Goal: Check status: Check status

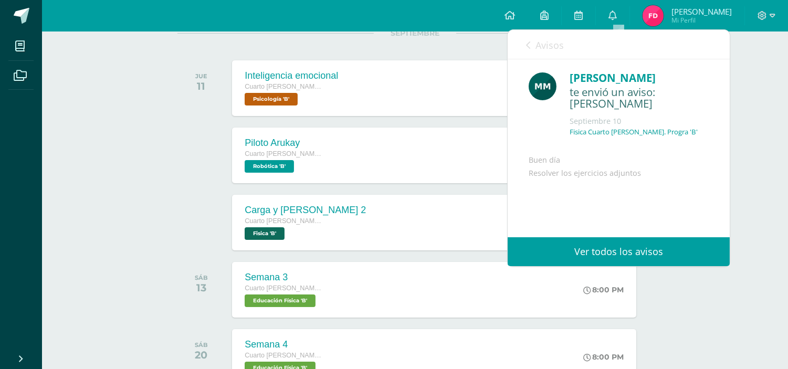
scroll to position [77, 0]
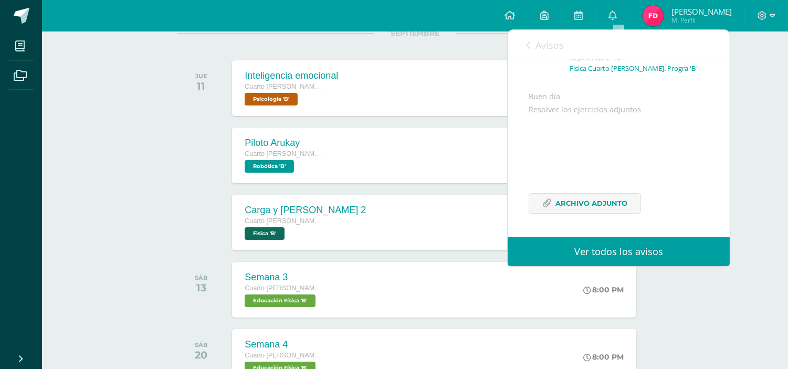
click at [421, 43] on div "SEPTIEMBRE JUE 11 Inteligencia emocional Cuarto [PERSON_NAME]. Progra Psicologí…" at bounding box center [414, 75] width 475 height 84
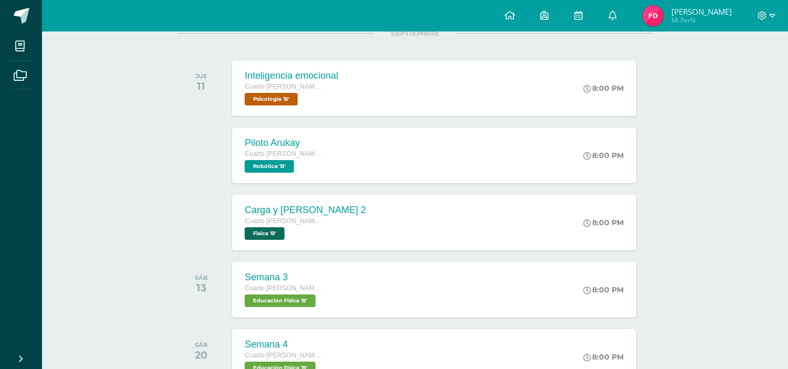
click at [709, 16] on span "[PERSON_NAME]" at bounding box center [701, 11] width 60 height 10
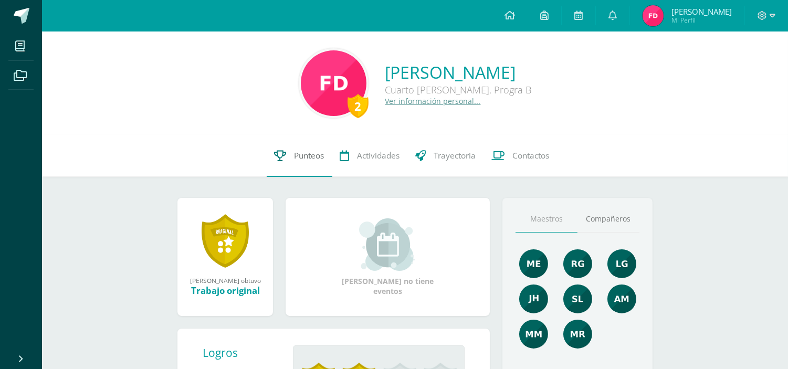
click at [288, 147] on link "Punteos" at bounding box center [300, 156] width 66 height 42
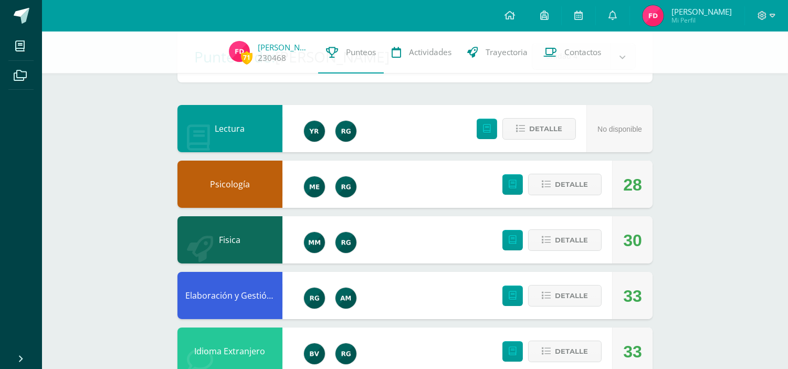
scroll to position [61, 0]
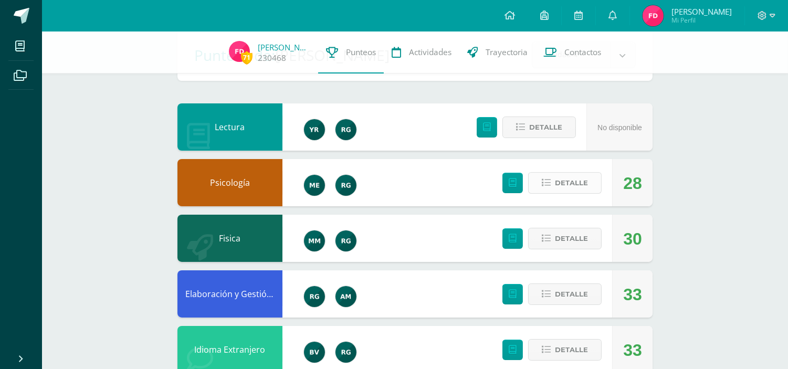
click at [584, 186] on span "Detalle" at bounding box center [571, 182] width 33 height 19
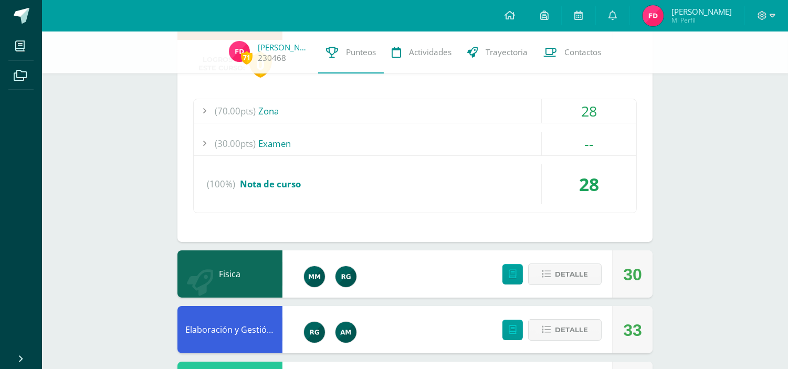
scroll to position [228, 0]
click at [440, 109] on div "(70.00pts) Zona" at bounding box center [415, 111] width 442 height 24
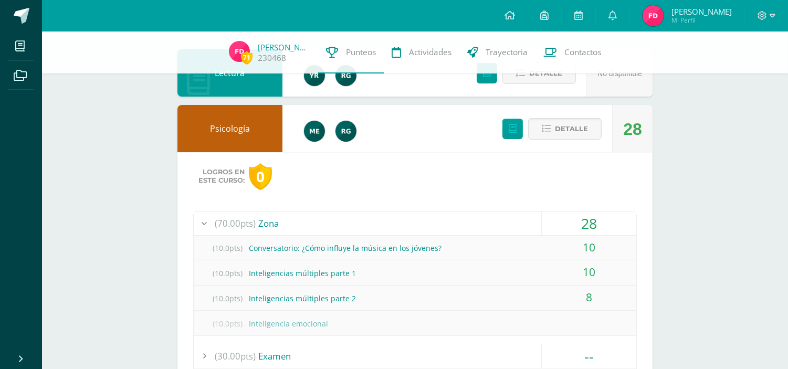
scroll to position [114, 0]
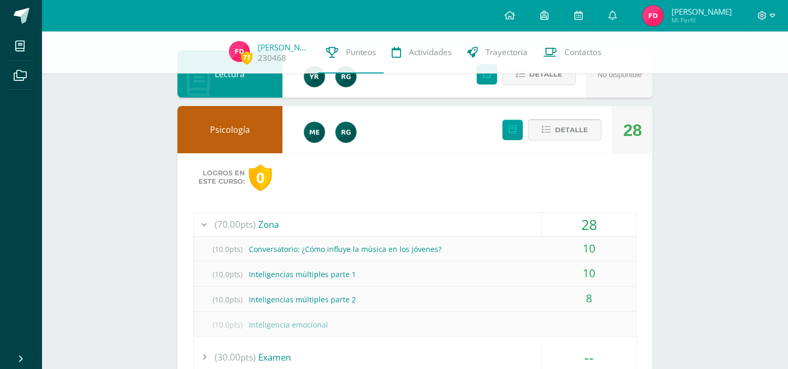
click at [530, 122] on button "Detalle" at bounding box center [564, 130] width 73 height 22
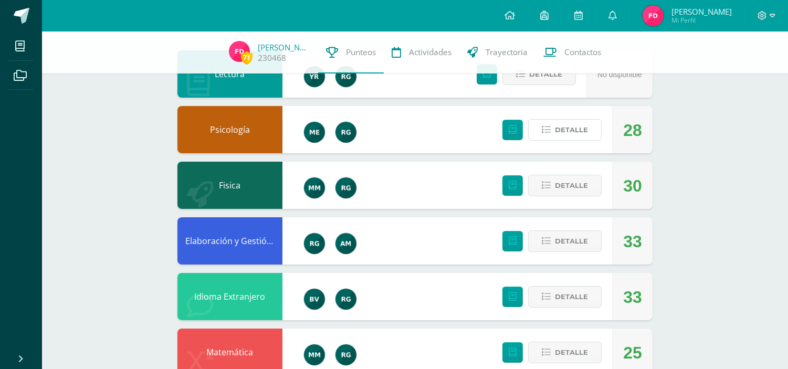
scroll to position [642, 0]
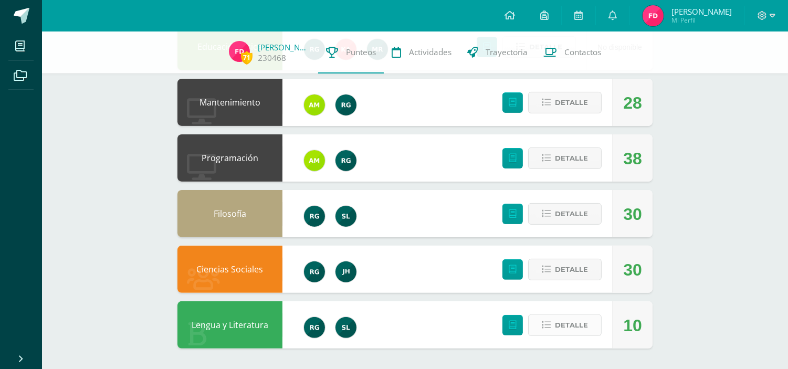
click at [574, 327] on span "Detalle" at bounding box center [571, 324] width 33 height 19
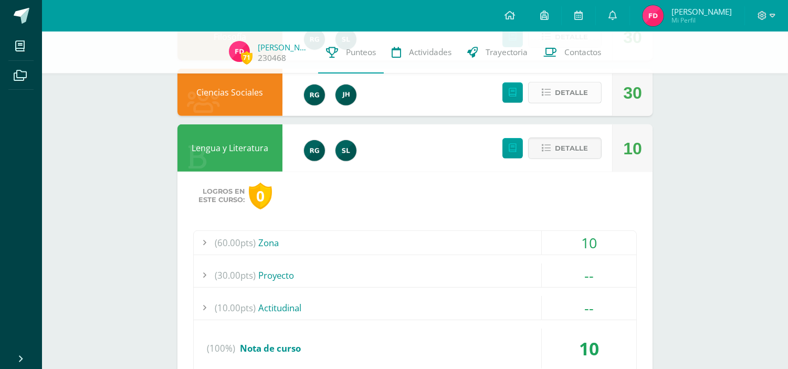
scroll to position [877, 0]
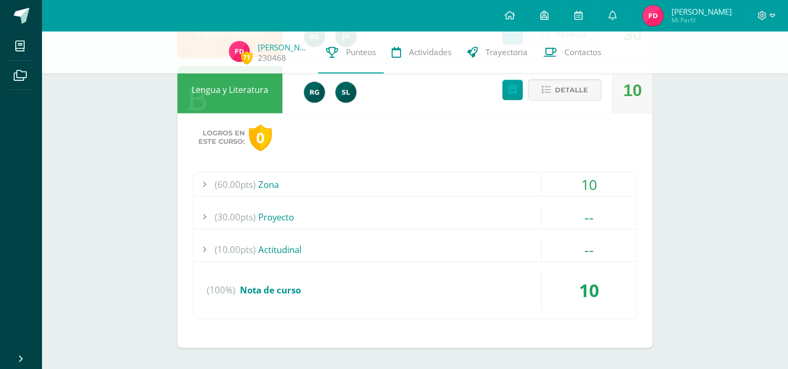
click at [490, 192] on div "(60.00pts) Zona" at bounding box center [415, 185] width 442 height 24
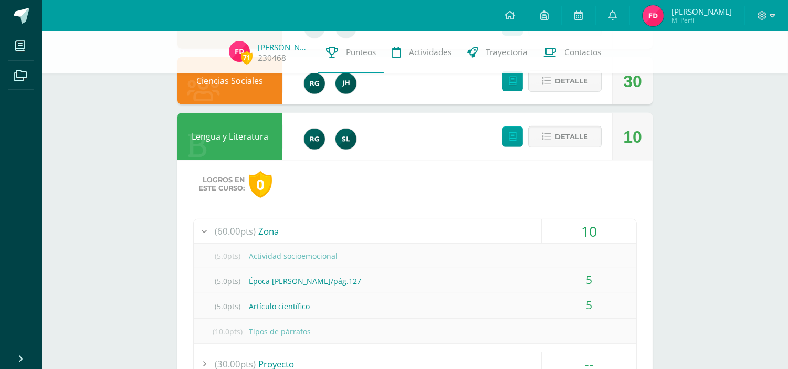
scroll to position [828, 0]
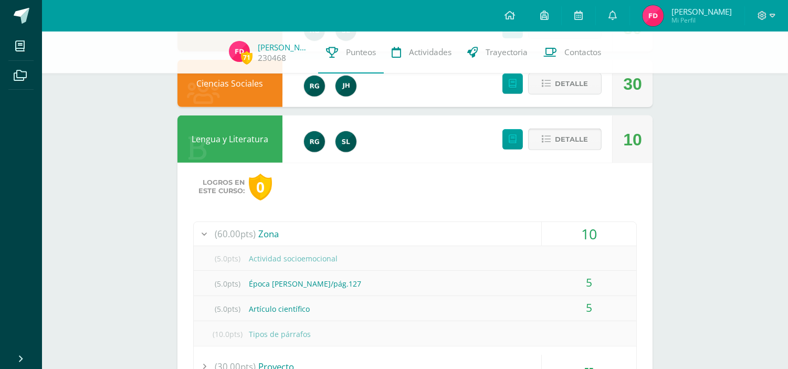
click at [563, 142] on span "Detalle" at bounding box center [571, 139] width 33 height 19
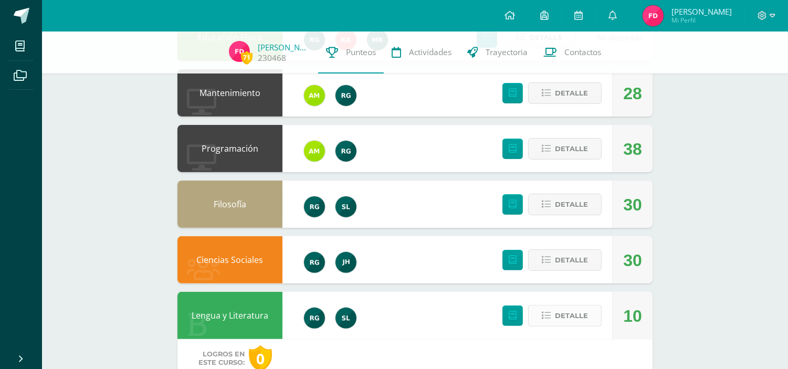
scroll to position [642, 0]
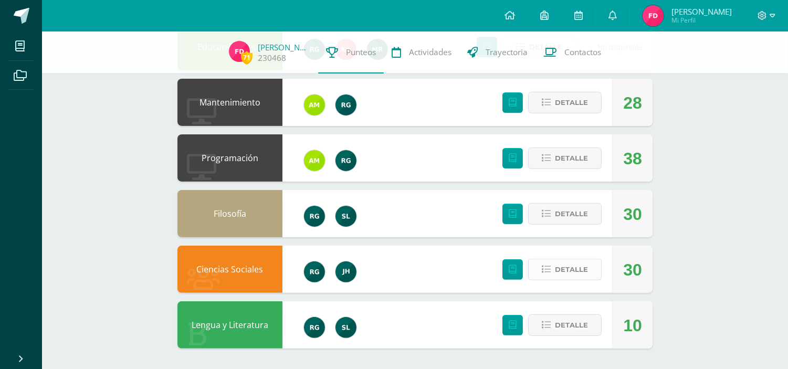
click at [567, 264] on span "Detalle" at bounding box center [571, 269] width 33 height 19
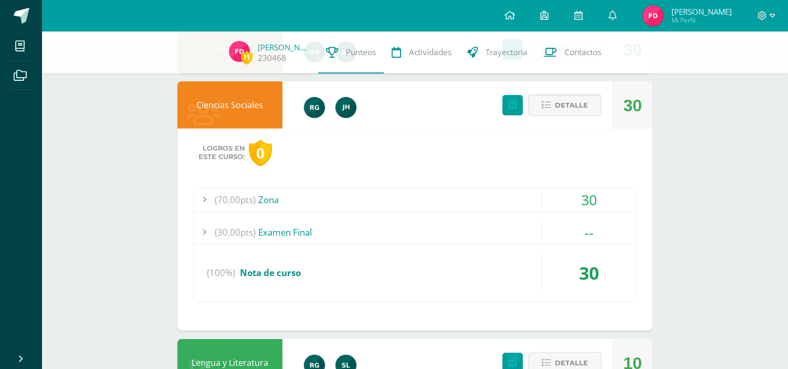
scroll to position [809, 0]
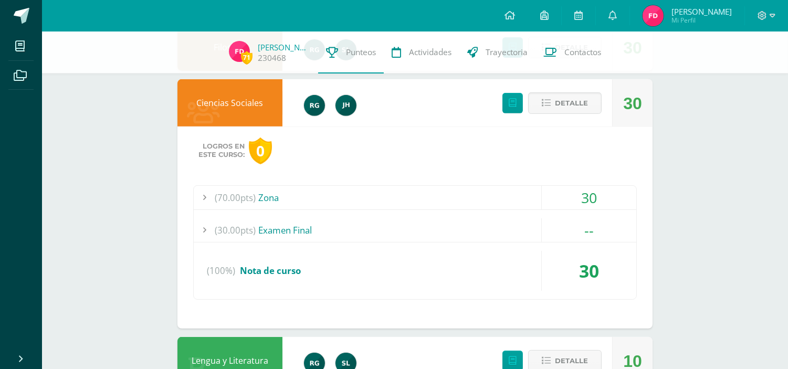
click at [482, 201] on div "(70.00pts) Zona" at bounding box center [415, 198] width 442 height 24
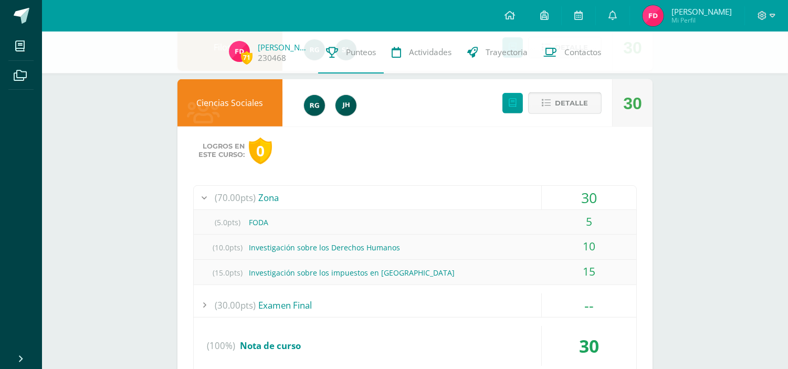
click at [584, 103] on span "Detalle" at bounding box center [571, 102] width 33 height 19
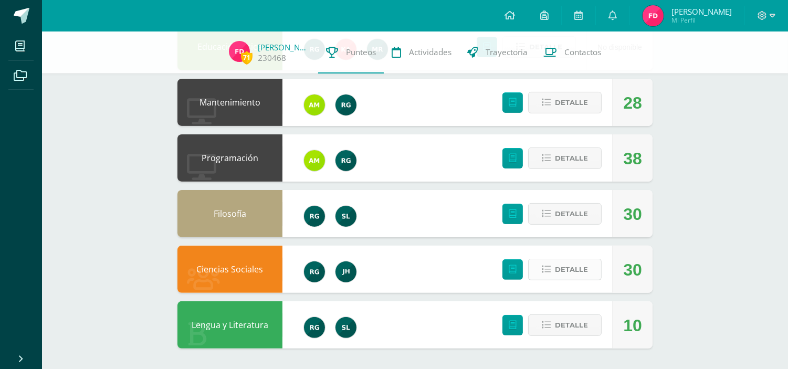
click at [575, 268] on span "Detalle" at bounding box center [571, 269] width 33 height 19
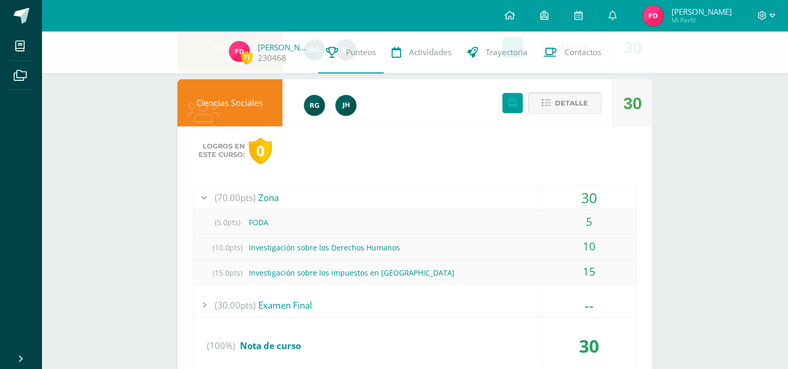
scroll to position [840, 0]
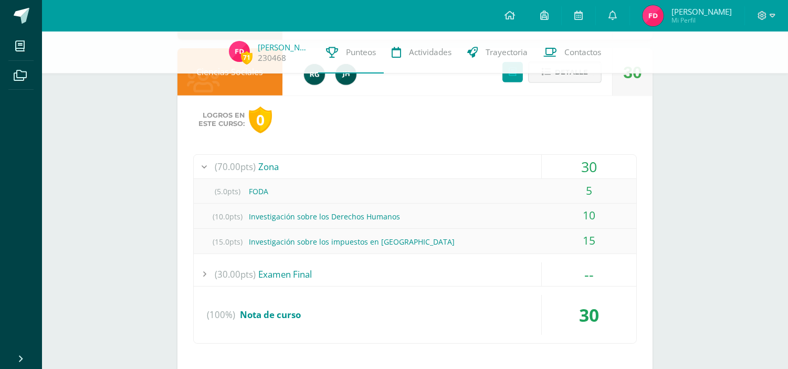
click at [576, 81] on span "Detalle" at bounding box center [571, 71] width 33 height 19
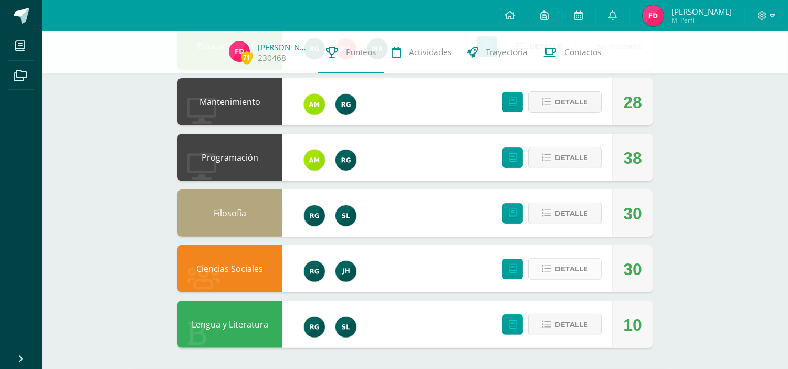
scroll to position [642, 0]
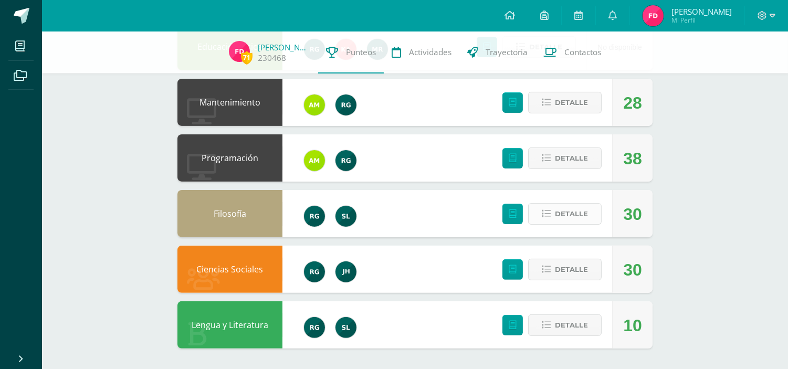
click at [567, 214] on span "Detalle" at bounding box center [571, 213] width 33 height 19
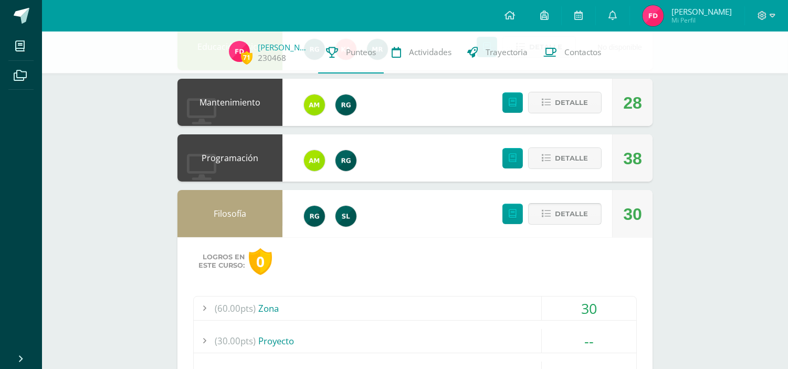
click at [543, 216] on icon at bounding box center [546, 213] width 9 height 9
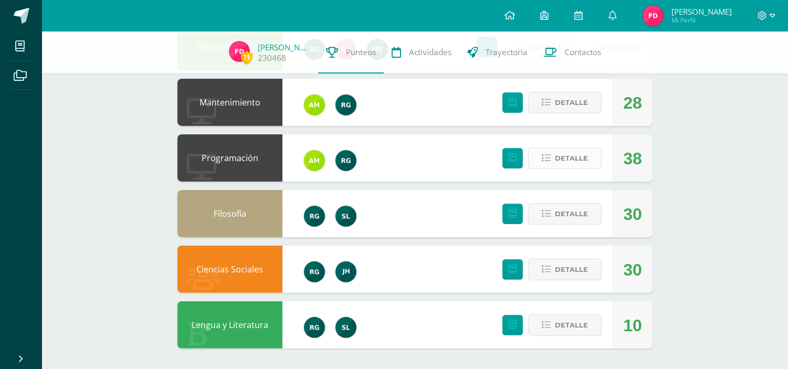
click at [580, 167] on span "Detalle" at bounding box center [571, 158] width 33 height 19
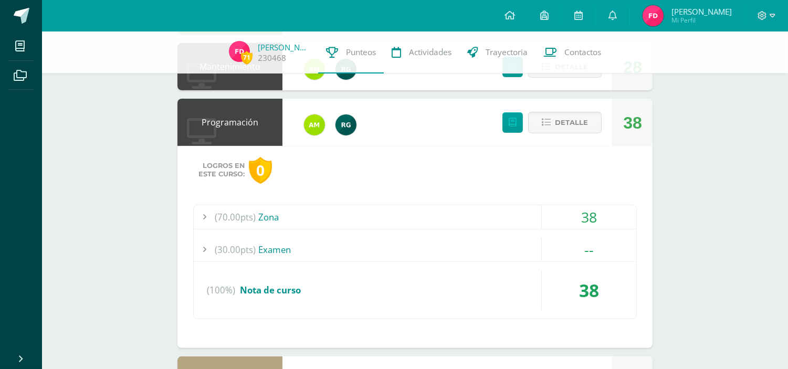
scroll to position [679, 0]
click at [486, 206] on div "(70.00pts) Zona" at bounding box center [415, 217] width 442 height 24
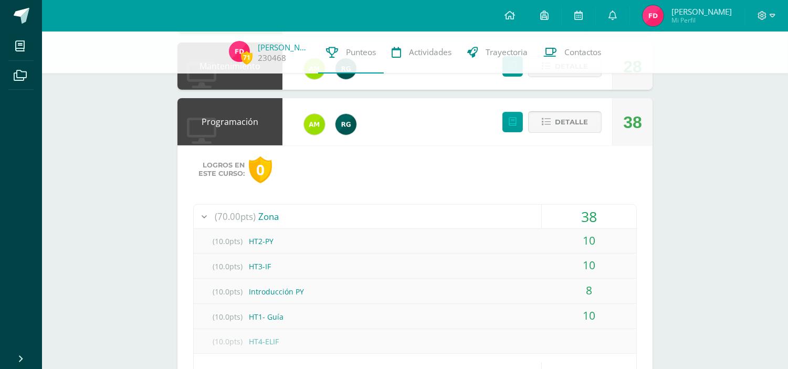
click at [579, 129] on span "Detalle" at bounding box center [571, 121] width 33 height 19
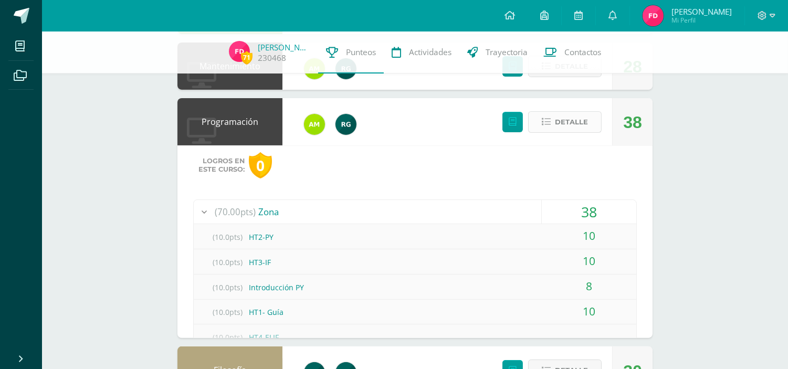
scroll to position [642, 0]
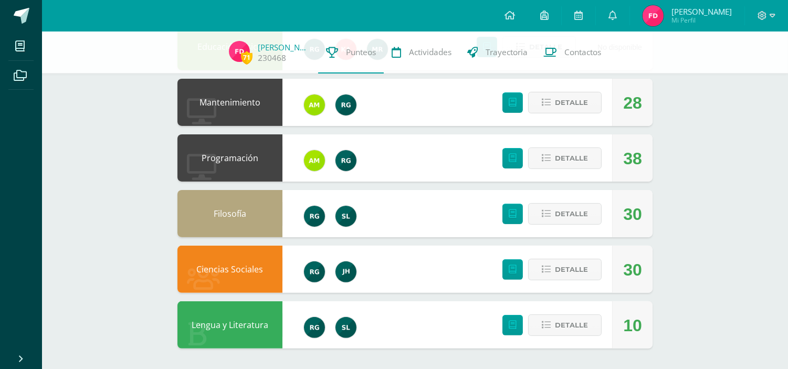
click at [578, 113] on div "Detalle" at bounding box center [548, 102] width 125 height 47
click at [579, 112] on button "Detalle" at bounding box center [564, 103] width 73 height 22
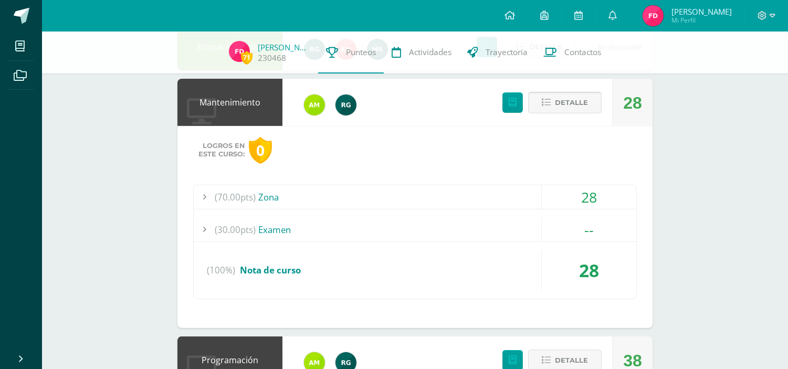
click at [579, 112] on button "Detalle" at bounding box center [564, 103] width 73 height 22
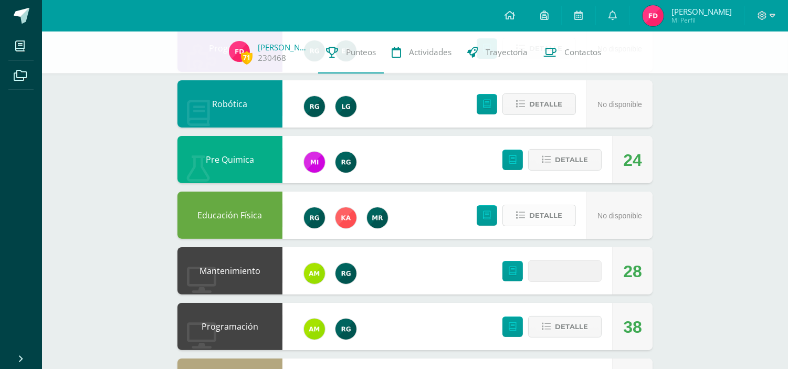
scroll to position [473, 0]
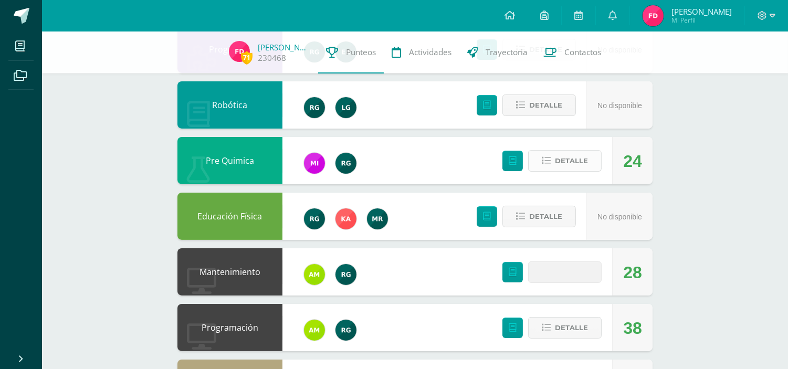
click at [552, 162] on button "Detalle" at bounding box center [564, 161] width 73 height 22
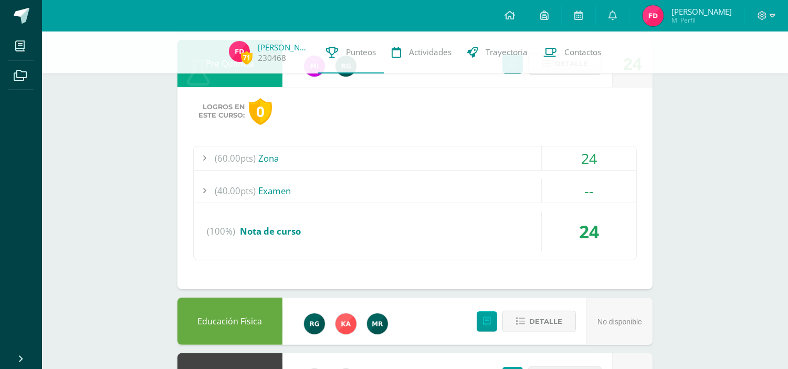
scroll to position [571, 0]
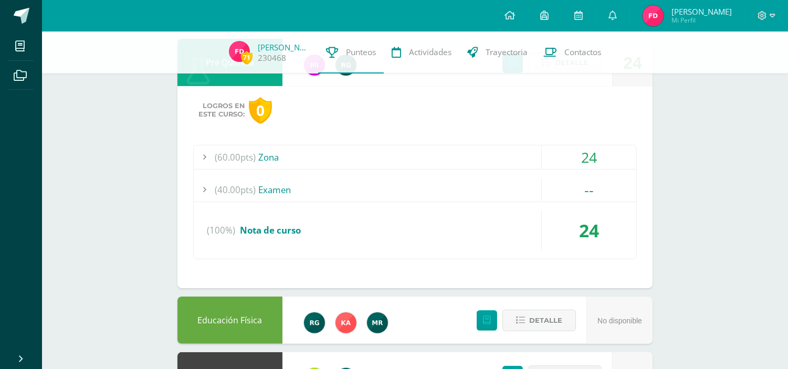
click at [475, 147] on div "(60.00pts) Zona" at bounding box center [415, 157] width 442 height 24
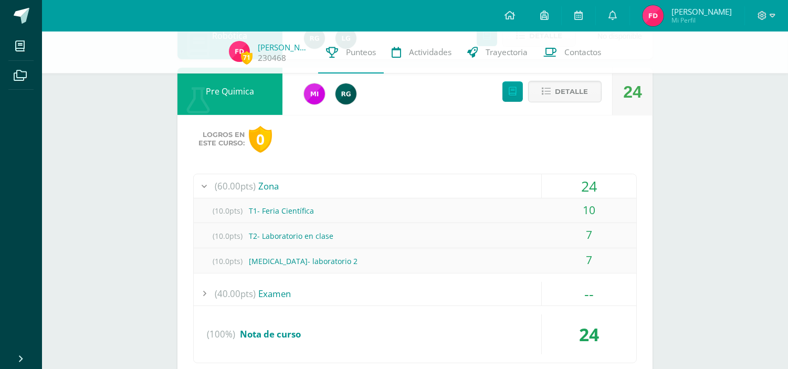
scroll to position [542, 0]
click at [564, 85] on span "Detalle" at bounding box center [571, 91] width 33 height 19
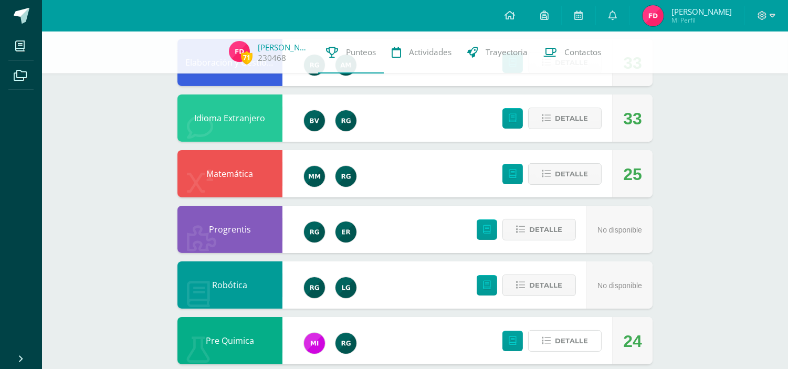
scroll to position [290, 0]
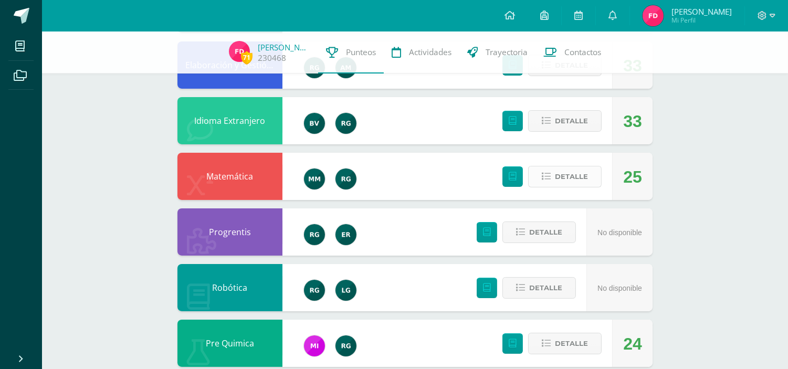
click at [568, 172] on span "Detalle" at bounding box center [571, 176] width 33 height 19
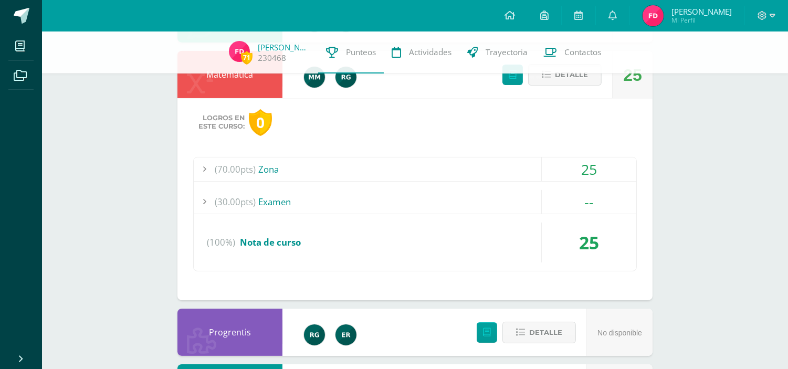
scroll to position [393, 0]
click at [512, 169] on div "(70.00pts) Zona" at bounding box center [415, 169] width 442 height 24
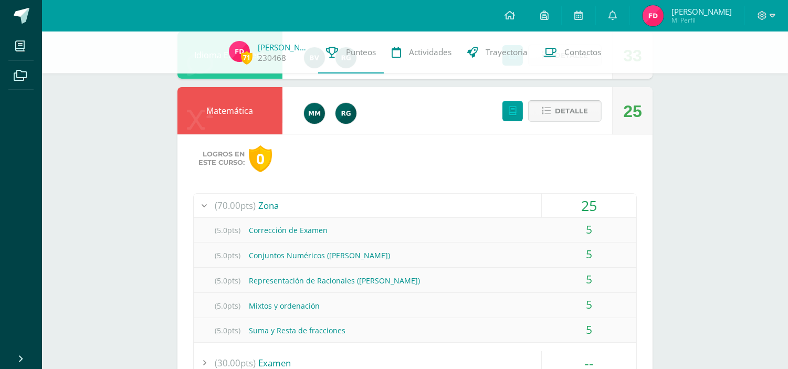
click at [596, 114] on button "Detalle" at bounding box center [564, 111] width 73 height 22
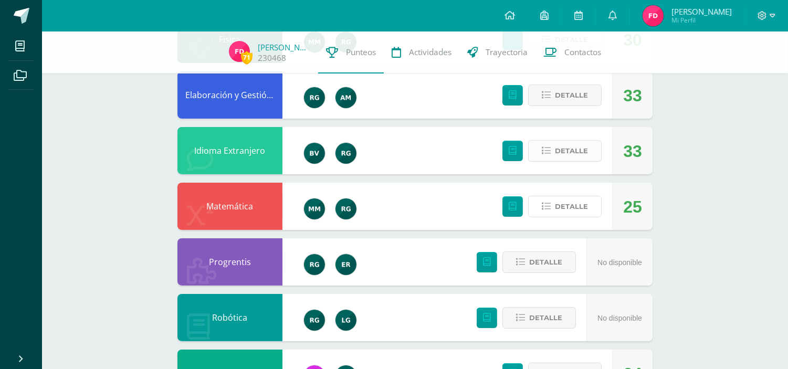
scroll to position [260, 0]
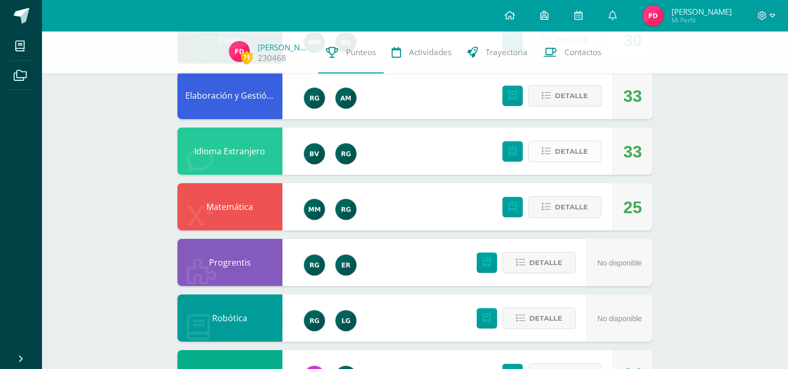
click at [583, 156] on span "Detalle" at bounding box center [571, 151] width 33 height 19
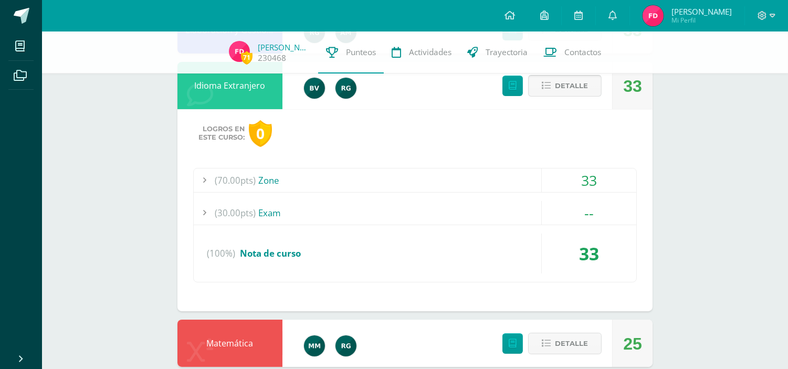
scroll to position [326, 0]
click at [520, 182] on div "(70.00pts) Zone" at bounding box center [415, 180] width 442 height 24
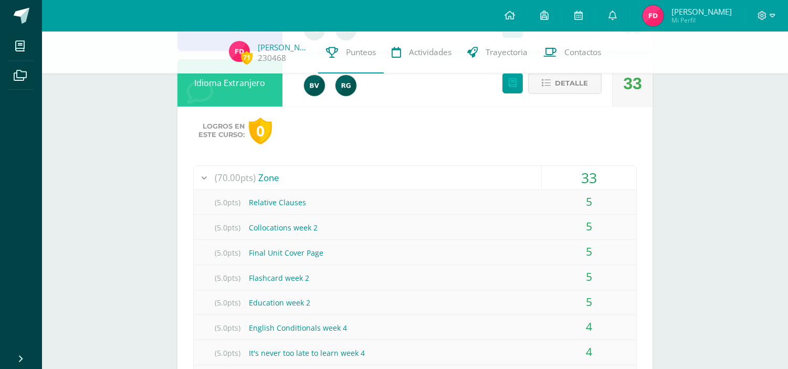
scroll to position [327, 0]
click at [575, 92] on span "Detalle" at bounding box center [571, 83] width 33 height 19
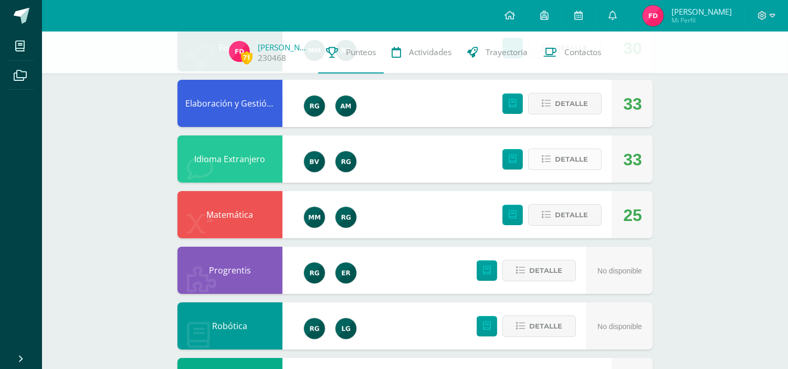
scroll to position [250, 0]
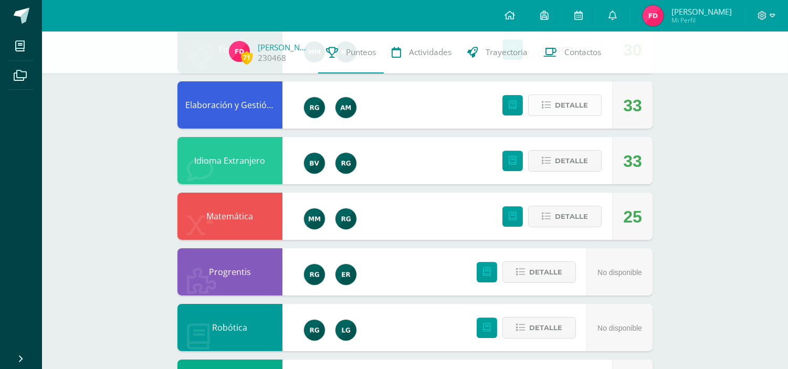
click at [574, 103] on span "Detalle" at bounding box center [571, 105] width 33 height 19
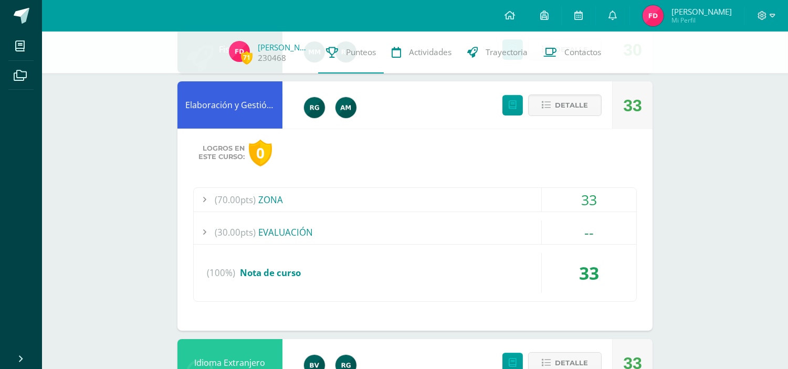
click at [426, 201] on div "(70.00pts) ZONA" at bounding box center [415, 200] width 442 height 24
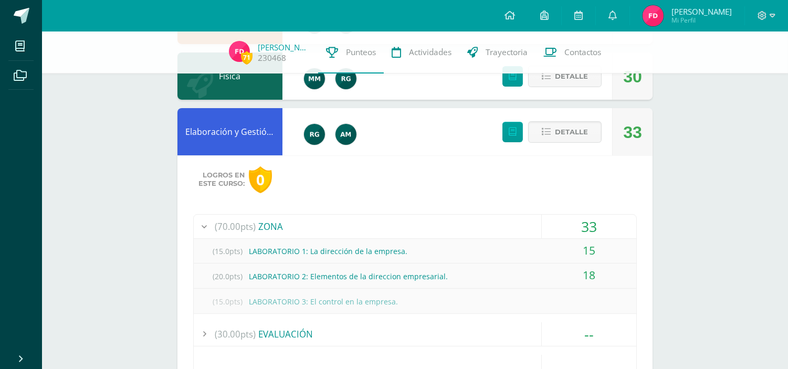
scroll to position [223, 0]
click at [542, 137] on button "Detalle" at bounding box center [564, 133] width 73 height 22
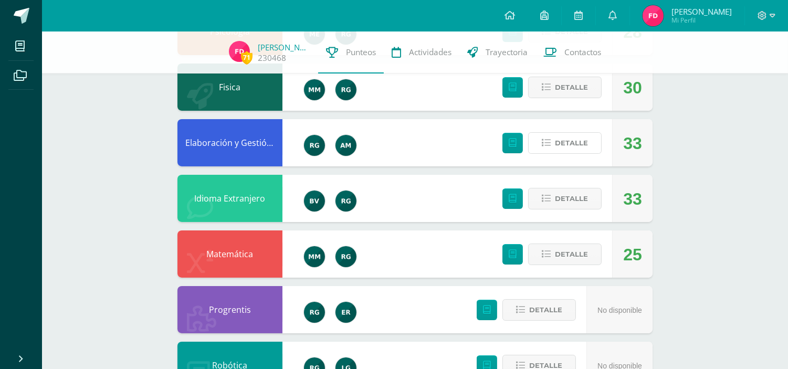
scroll to position [212, 0]
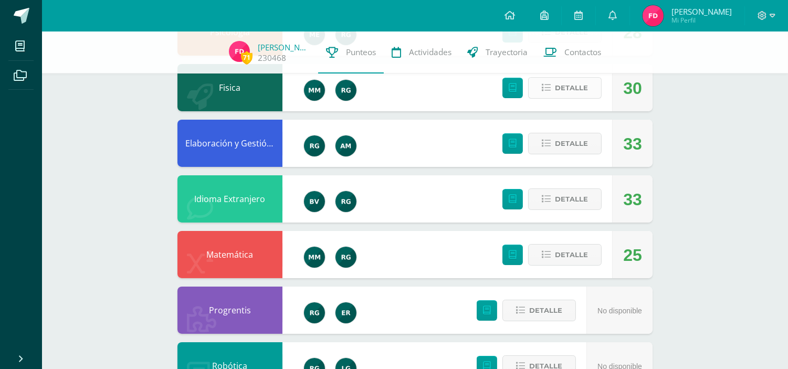
click at [590, 85] on button "Detalle" at bounding box center [564, 88] width 73 height 22
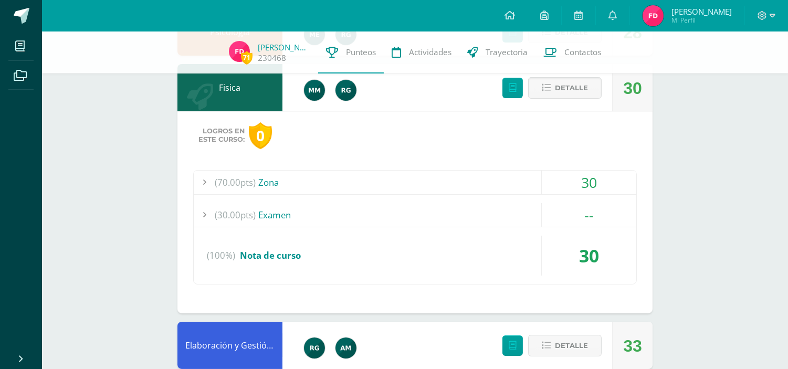
click at [466, 174] on div "(70.00pts) Zona" at bounding box center [415, 183] width 442 height 24
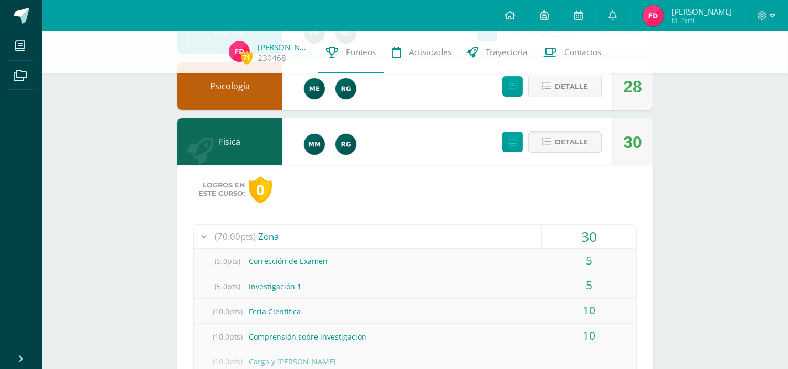
scroll to position [157, 0]
click at [557, 140] on span "Detalle" at bounding box center [571, 142] width 33 height 19
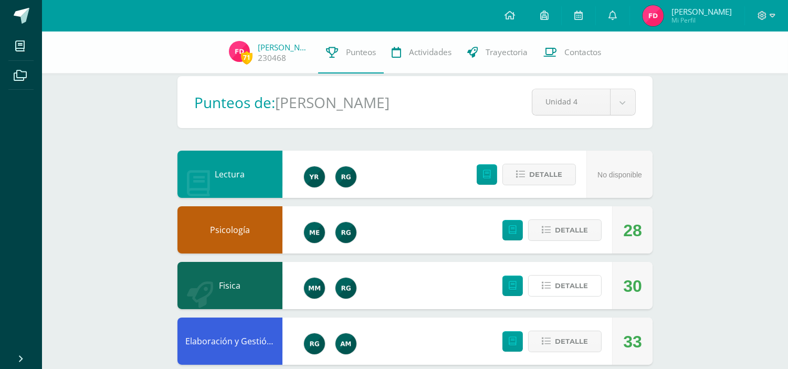
scroll to position [0, 0]
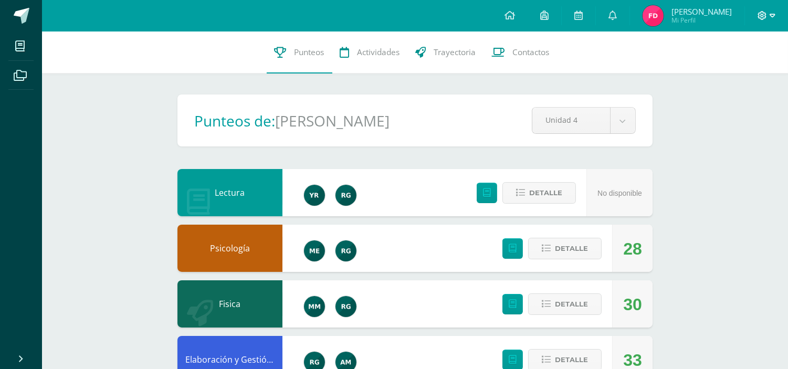
click at [765, 11] on icon at bounding box center [761, 15] width 9 height 9
click at [744, 69] on span "Cerrar sesión" at bounding box center [739, 71] width 47 height 10
